Goal: Task Accomplishment & Management: Manage account settings

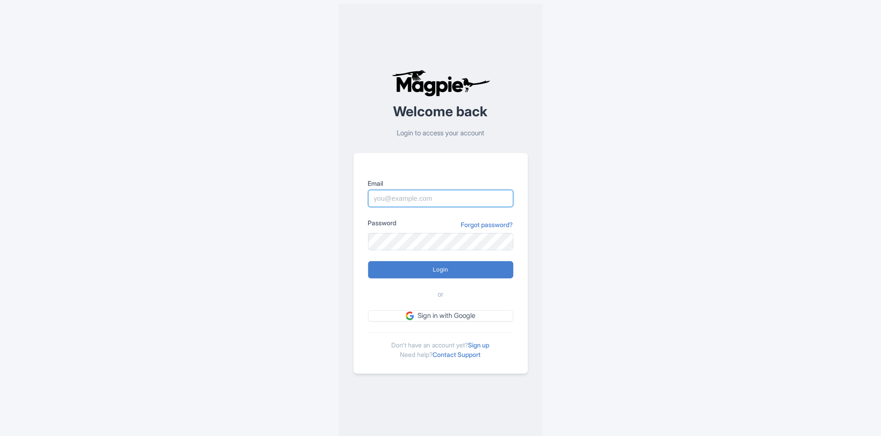
type input "alex.brennan@sportswhereiam.com"
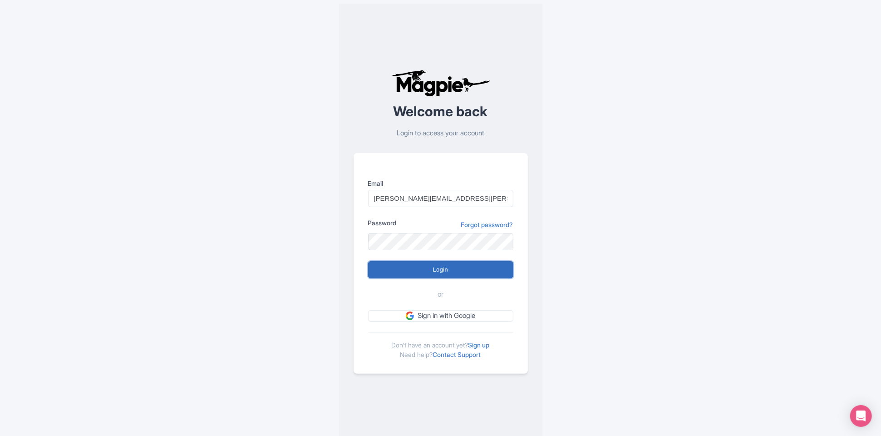
click at [456, 266] on input "Login" at bounding box center [440, 269] width 145 height 17
type input "Logging in..."
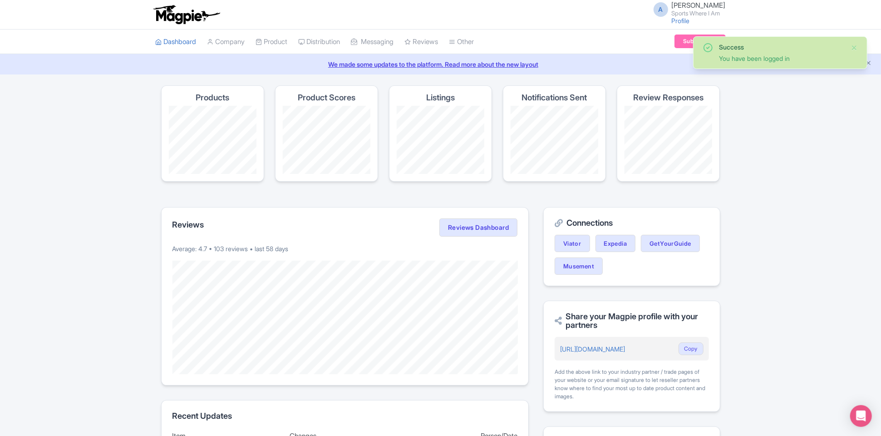
click at [80, 242] on div "Success You have been logged in Magpie recommends Look into TUI Musement as a d…" at bounding box center [440, 389] width 881 height 609
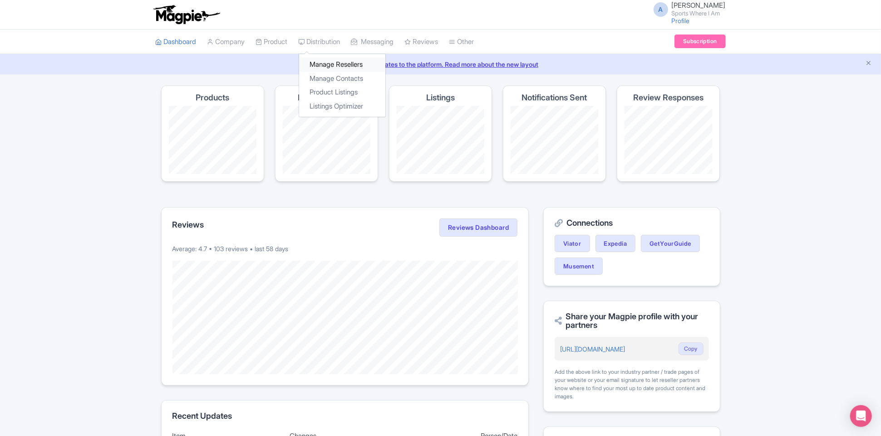
click at [320, 63] on link "Manage Resellers" at bounding box center [342, 65] width 86 height 14
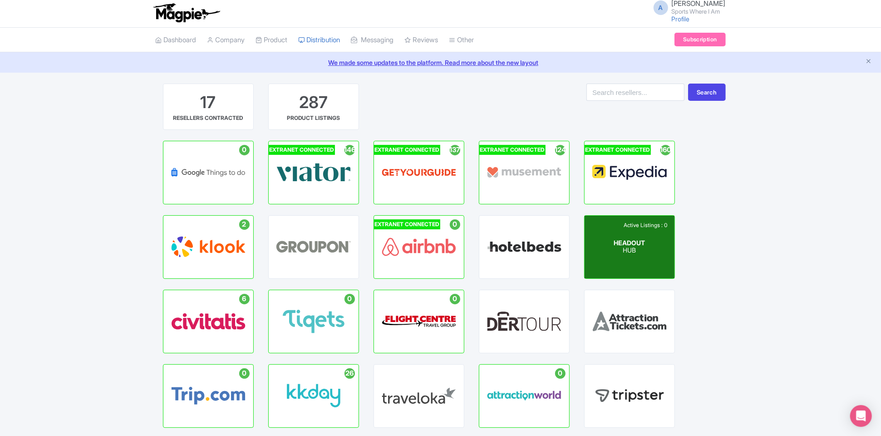
scroll to position [2, 0]
click at [626, 243] on span "HEADOUT" at bounding box center [629, 242] width 31 height 8
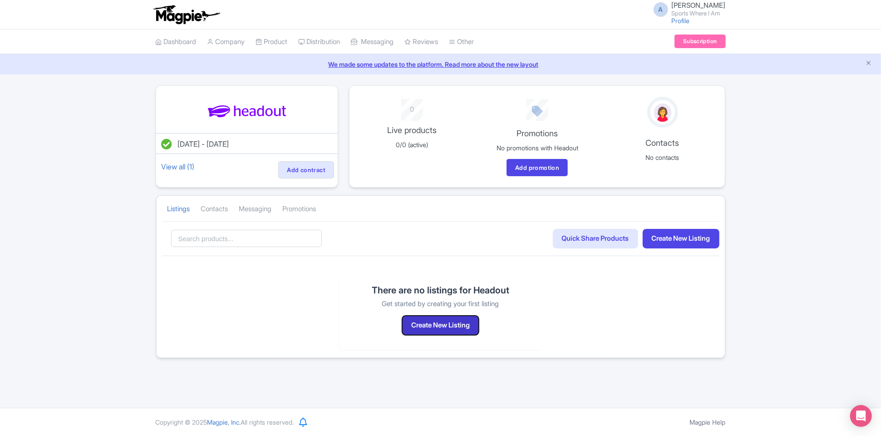
click at [448, 322] on button "Create New Listing" at bounding box center [440, 325] width 77 height 20
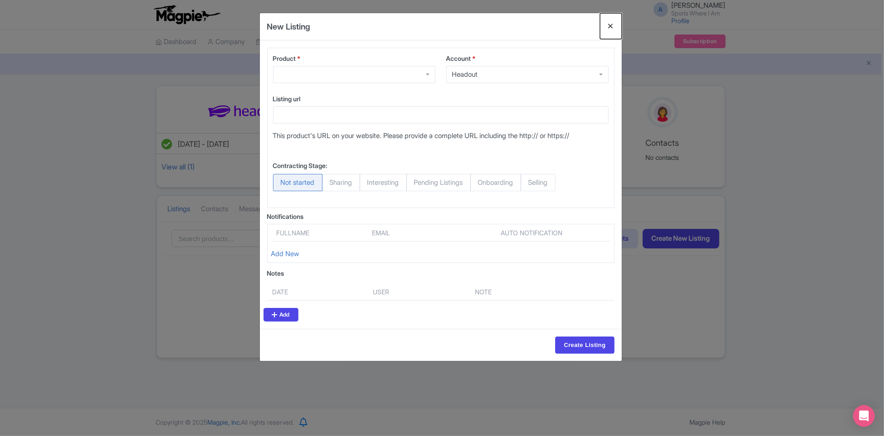
click at [608, 26] on button "Close" at bounding box center [611, 26] width 22 height 26
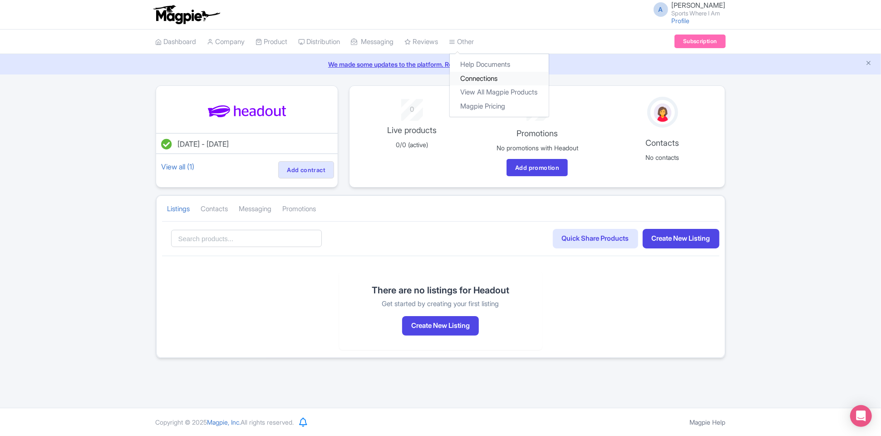
click at [494, 76] on link "Connections" at bounding box center [499, 79] width 99 height 14
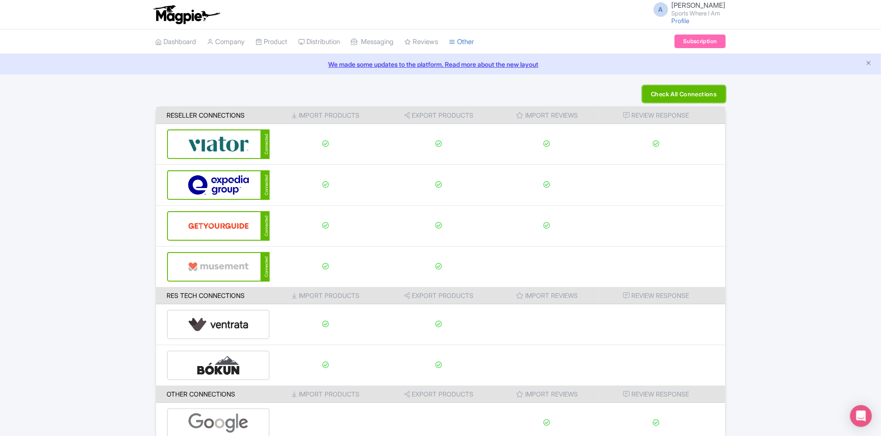
click at [660, 99] on button "Check All Connections" at bounding box center [683, 93] width 83 height 17
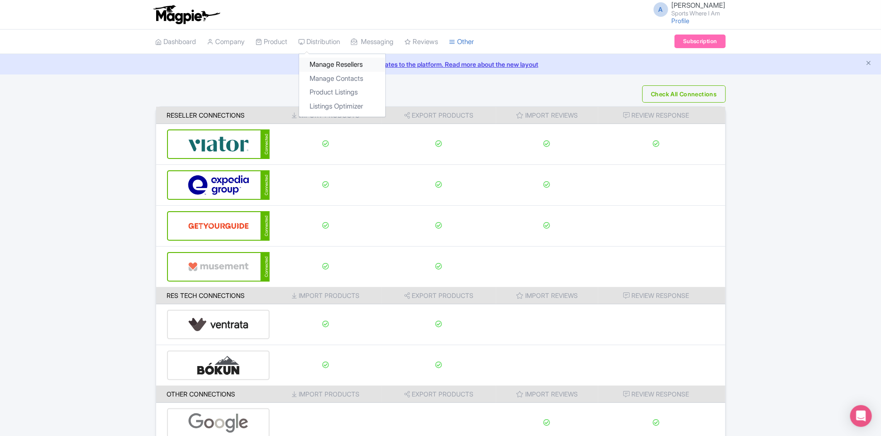
click at [322, 66] on link "Manage Resellers" at bounding box center [342, 65] width 86 height 14
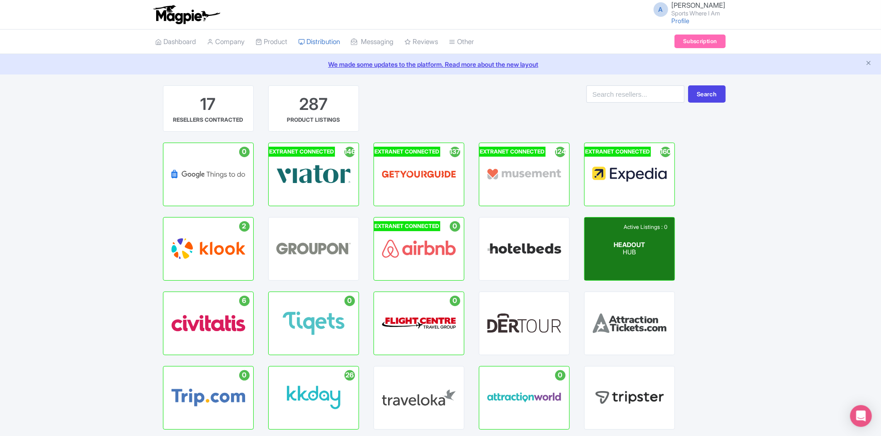
click at [633, 255] on div "Active Listings : 0 HEADOUT HUB" at bounding box center [629, 248] width 90 height 63
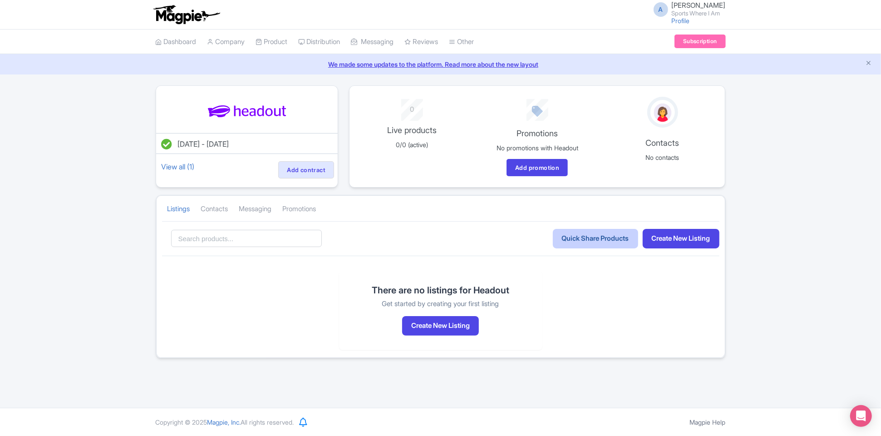
click at [592, 239] on link "Quick Share Products" at bounding box center [595, 239] width 85 height 20
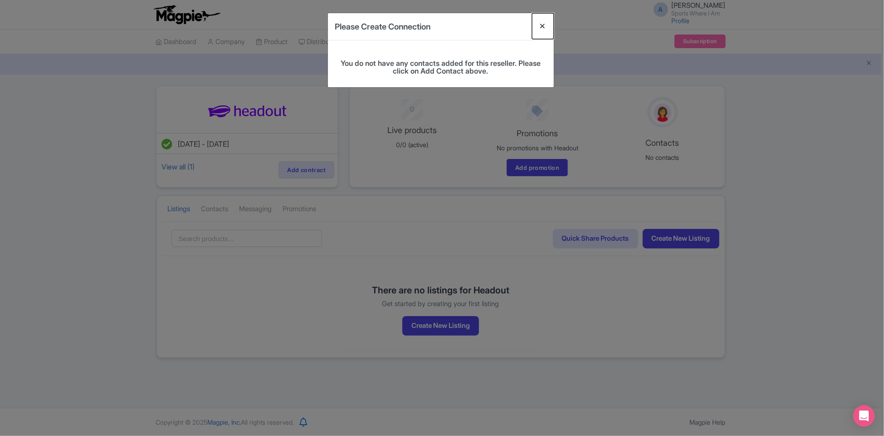
click at [542, 25] on button "Close" at bounding box center [543, 26] width 22 height 26
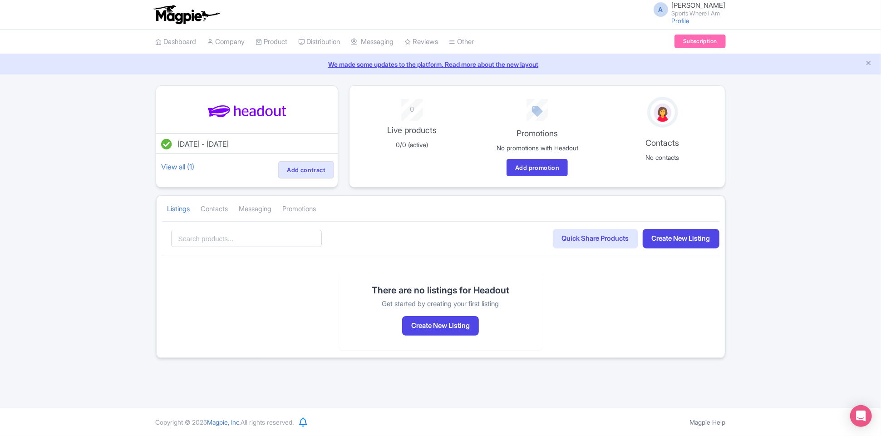
click at [141, 192] on div "Dec 11, 2023 - Dec 11, 2024 View all (1) Add contract 0 Live products 0/0 (acti…" at bounding box center [440, 221] width 881 height 273
click at [798, 165] on div "Dec 11, 2023 - Dec 11, 2024 View all (1) Add contract 0 Live products 0/0 (acti…" at bounding box center [440, 221] width 881 height 273
